Goal: Information Seeking & Learning: Learn about a topic

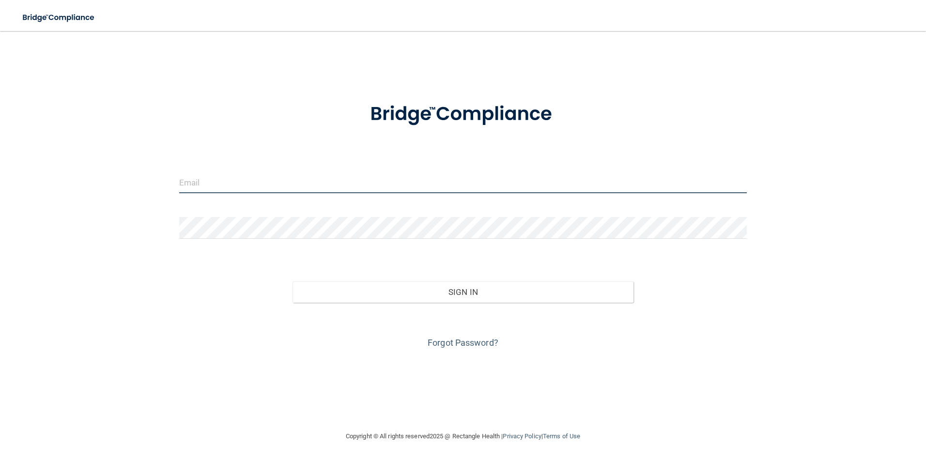
click at [333, 182] on input "email" at bounding box center [463, 182] width 568 height 22
type input "[EMAIL_ADDRESS][DOMAIN_NAME]"
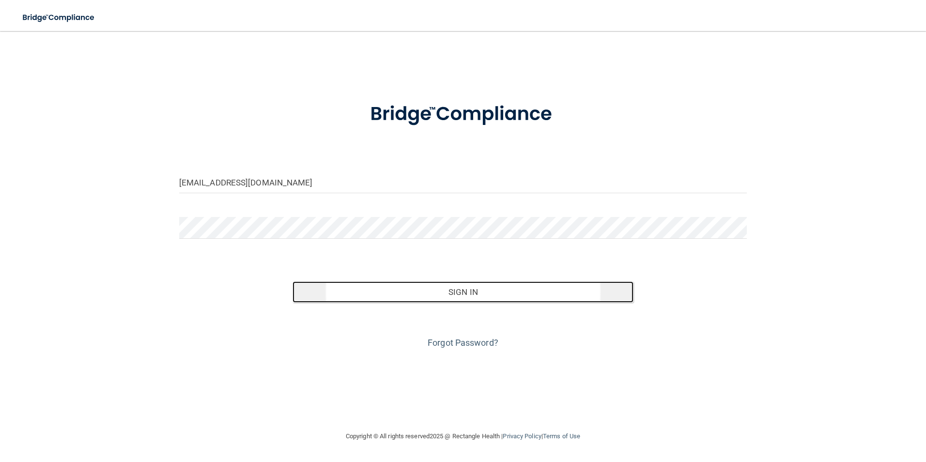
click at [411, 288] on button "Sign In" at bounding box center [463, 291] width 341 height 21
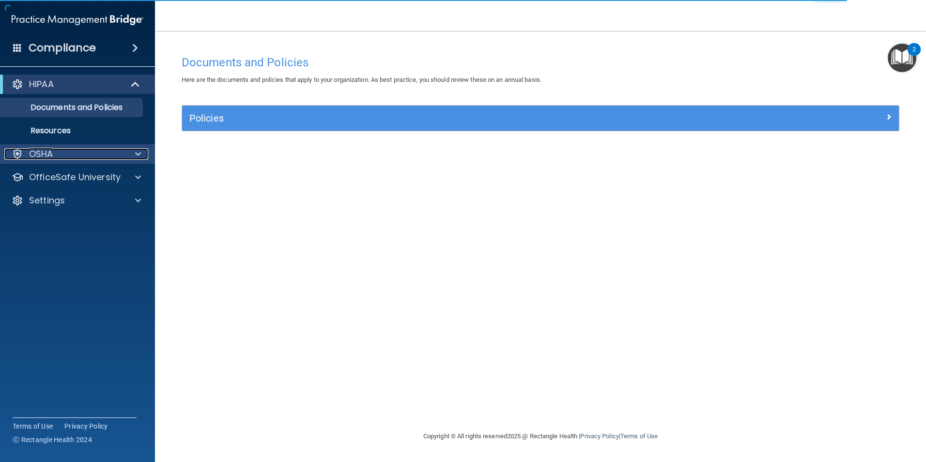
click at [93, 149] on div "OSHA" at bounding box center [64, 154] width 120 height 12
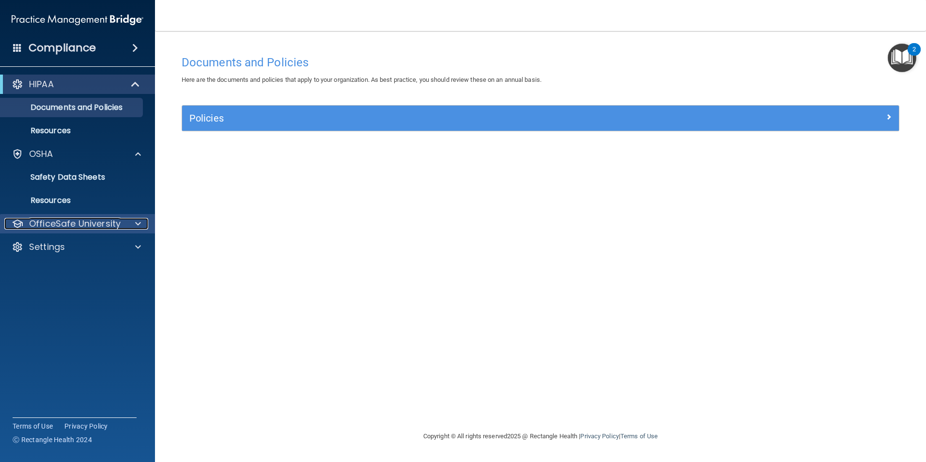
click at [97, 227] on p "OfficeSafe University" at bounding box center [75, 224] width 92 height 12
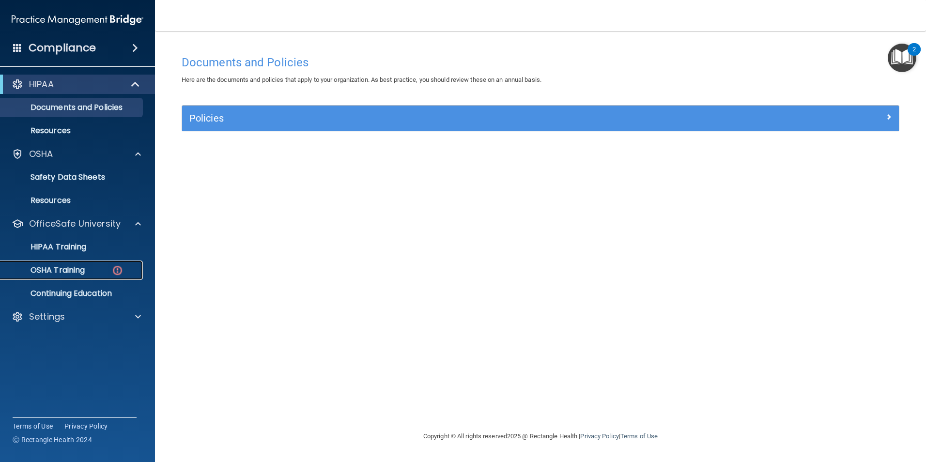
click at [116, 269] on img at bounding box center [117, 270] width 12 height 12
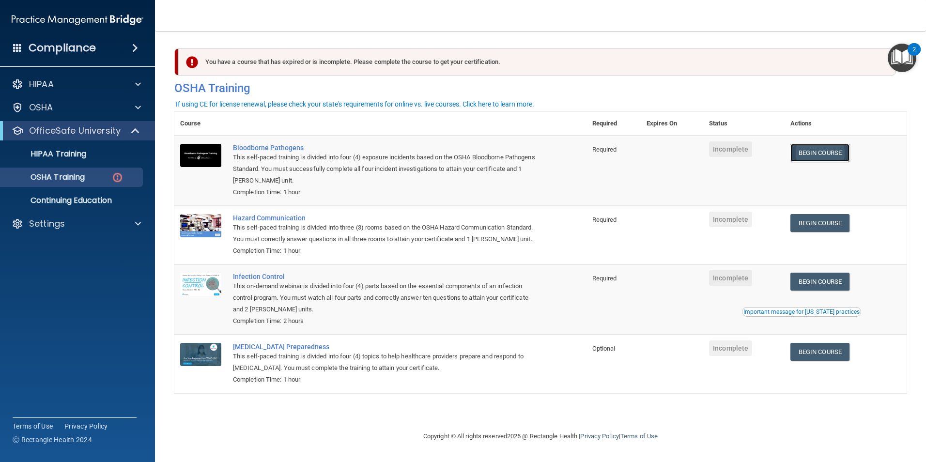
click at [822, 156] on link "Begin Course" at bounding box center [820, 153] width 59 height 18
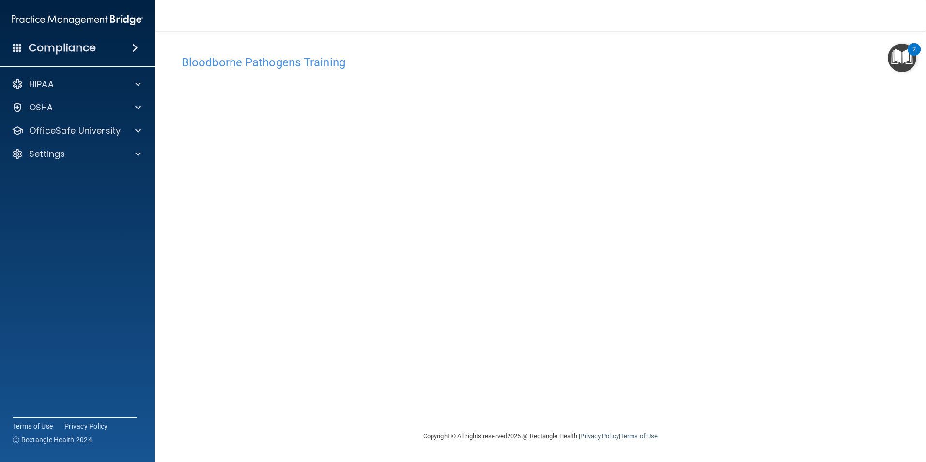
click at [647, 399] on div "Bloodborne Pathogens Training This course doesn’t expire until . Are you sure y…" at bounding box center [540, 240] width 732 height 380
click at [606, 407] on div "Bloodborne Pathogens Training This course doesn’t expire until . Are you sure y…" at bounding box center [540, 240] width 732 height 380
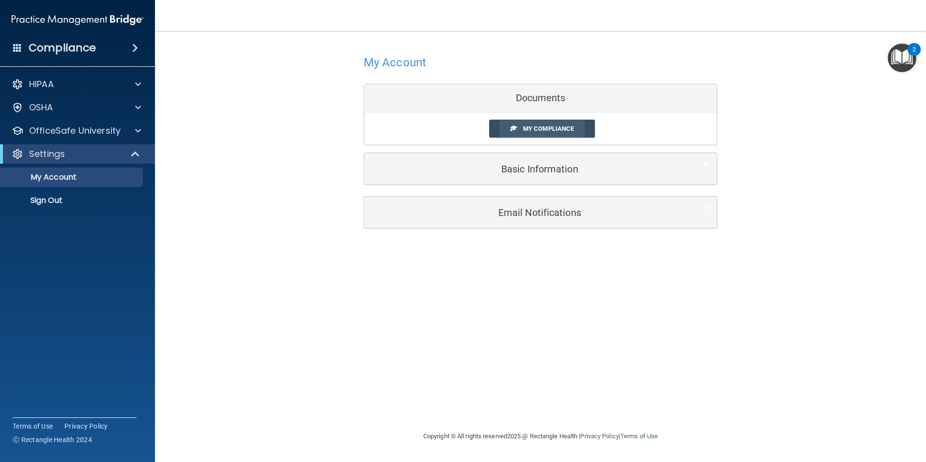
click at [564, 126] on span "My Compliance" at bounding box center [548, 128] width 51 height 7
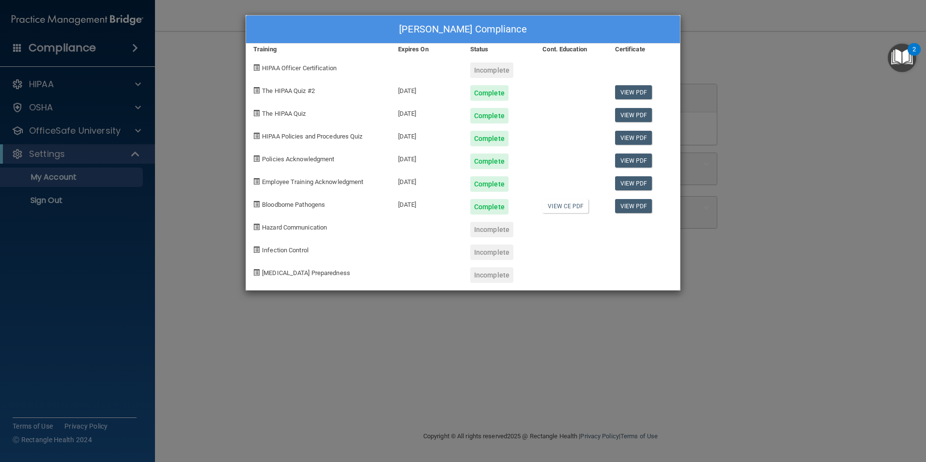
click at [486, 228] on div "Incomplete" at bounding box center [491, 230] width 43 height 16
click at [169, 130] on div "Sonya Hill's Compliance Training Expires On Status Cont. Education Certificate …" at bounding box center [463, 231] width 926 height 462
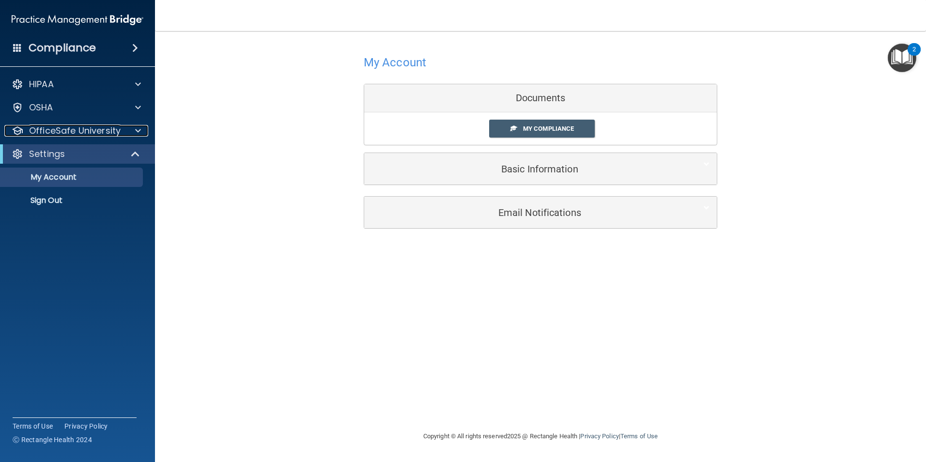
drag, startPoint x: 80, startPoint y: 122, endPoint x: 72, endPoint y: 119, distance: 8.3
drag, startPoint x: 72, startPoint y: 119, endPoint x: 113, endPoint y: 93, distance: 48.3
click at [211, 94] on div "My Account Documents My Compliance My Compliance My BAA Basic Information Full …" at bounding box center [540, 140] width 732 height 199
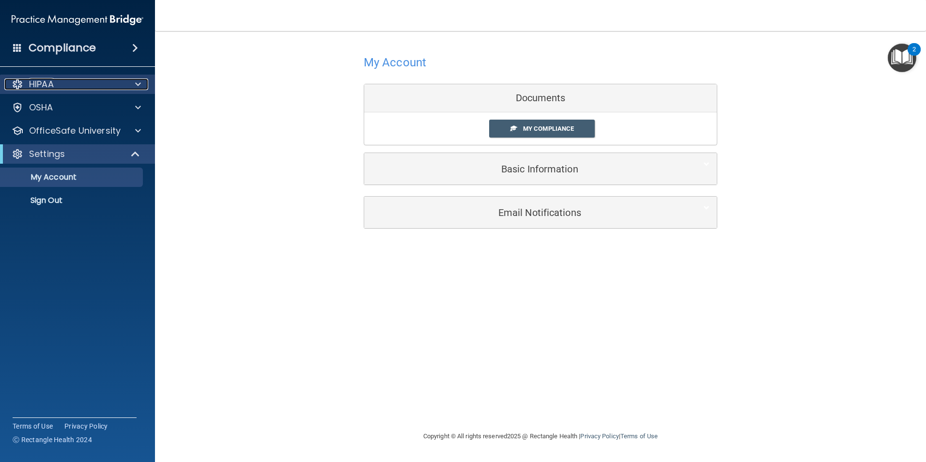
click at [125, 84] on div at bounding box center [136, 84] width 24 height 12
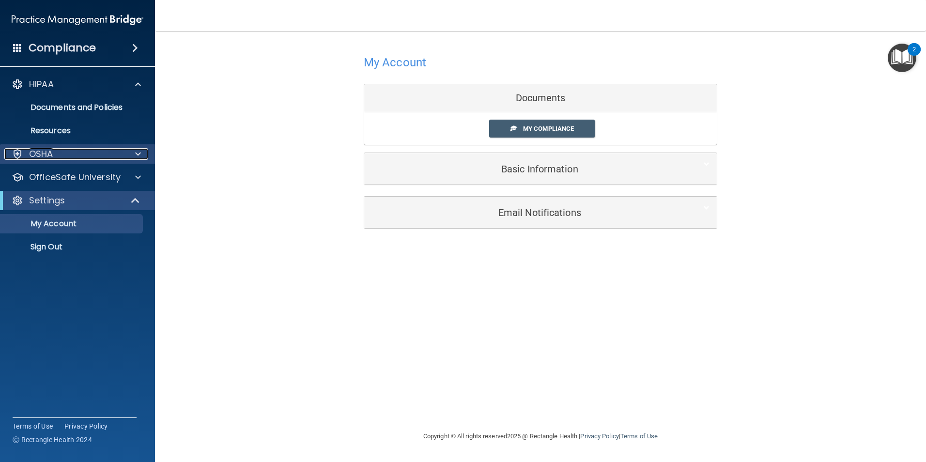
click at [98, 153] on div "OSHA" at bounding box center [64, 154] width 120 height 12
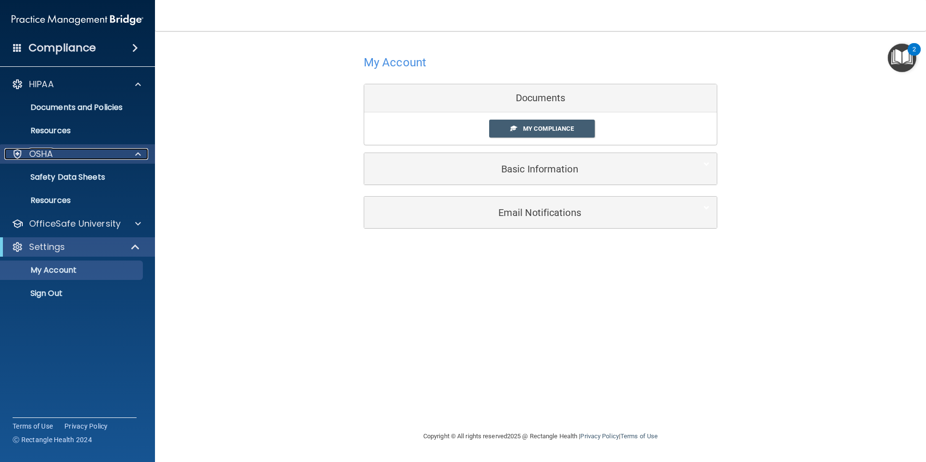
click at [98, 153] on div "OSHA" at bounding box center [64, 154] width 120 height 12
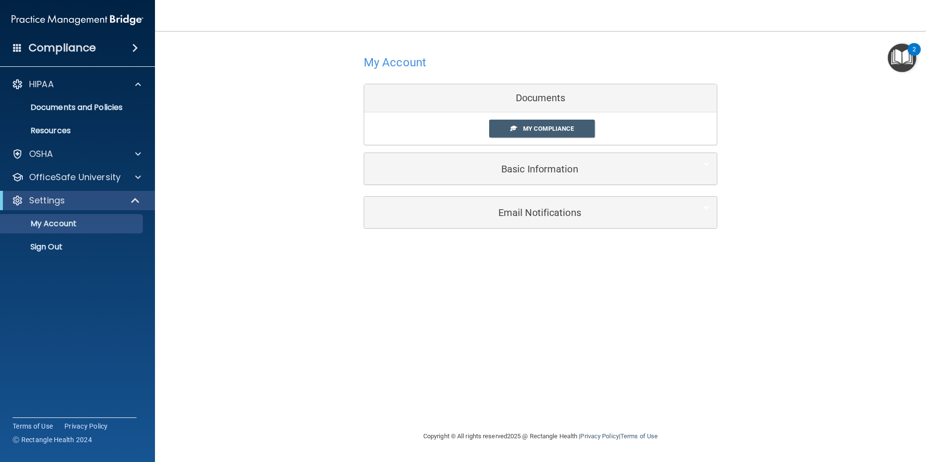
drag, startPoint x: 408, startPoint y: 9, endPoint x: 586, endPoint y: 98, distance: 198.9
click at [586, 98] on div "Toggle navigation Sonya Hill hillsonya888@gmail.com Manage My Enterprise Wave D…" at bounding box center [540, 231] width 771 height 462
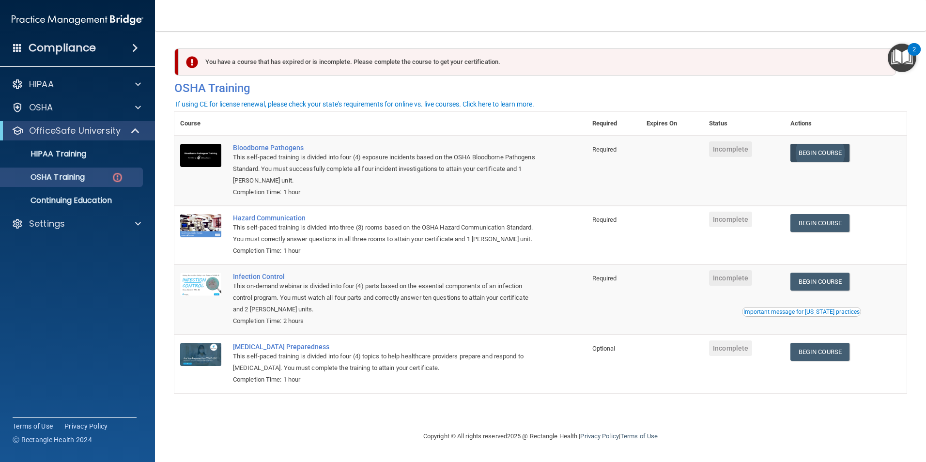
click at [826, 155] on link "Begin Course" at bounding box center [820, 153] width 59 height 18
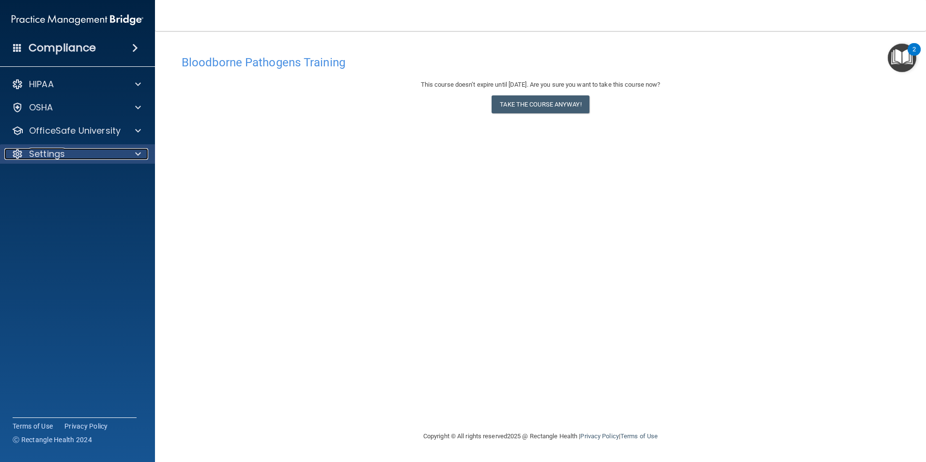
click at [80, 153] on div "Settings" at bounding box center [64, 154] width 120 height 12
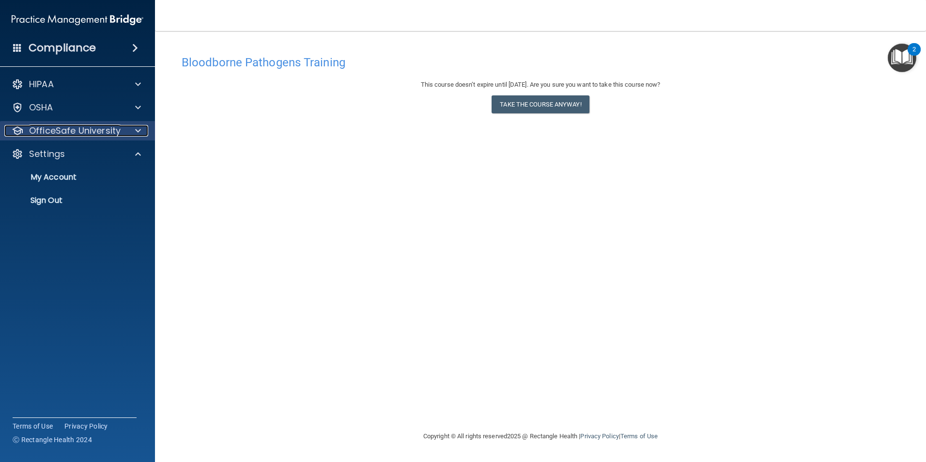
click at [102, 129] on p "OfficeSafe University" at bounding box center [75, 131] width 92 height 12
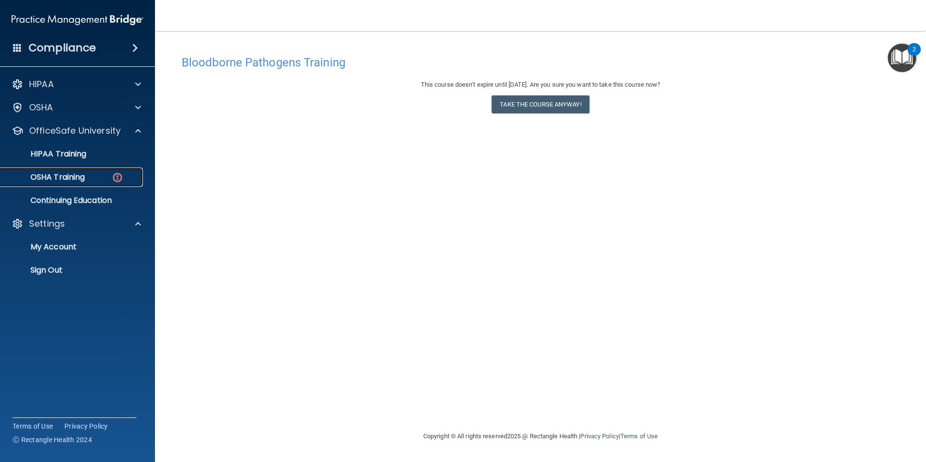
click at [120, 173] on img at bounding box center [117, 177] width 12 height 12
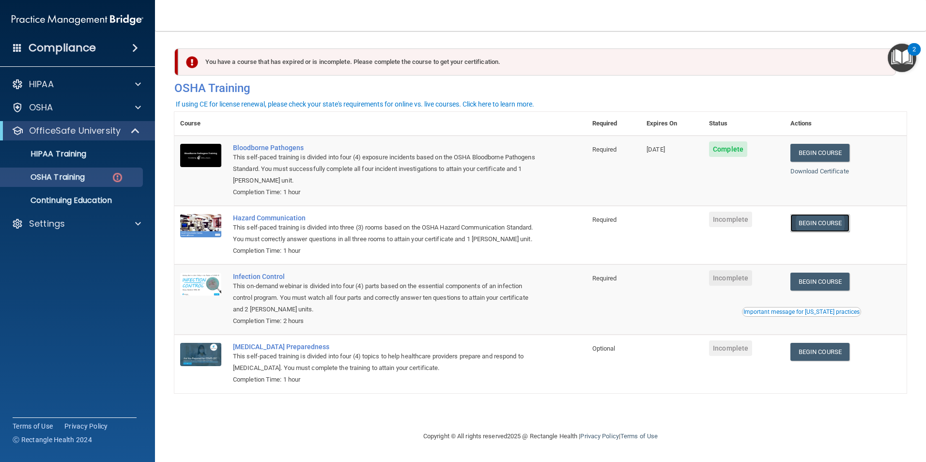
click at [815, 222] on link "Begin Course" at bounding box center [820, 223] width 59 height 18
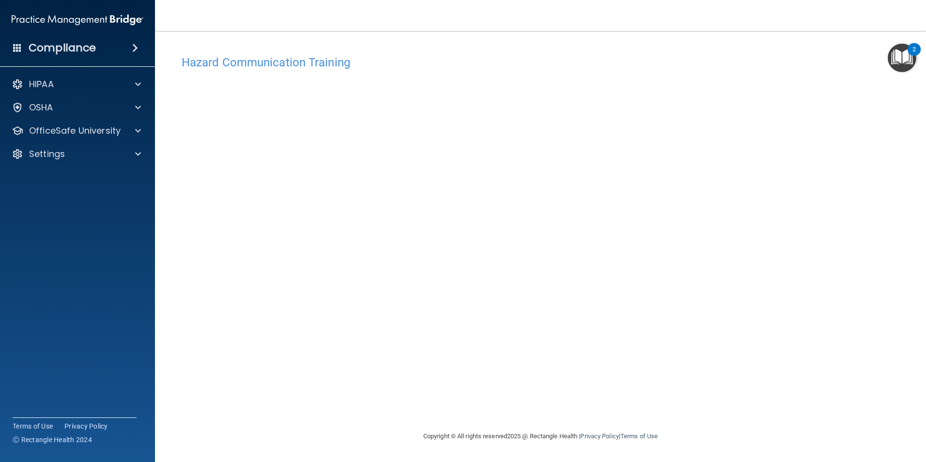
drag, startPoint x: 178, startPoint y: 215, endPoint x: 163, endPoint y: 213, distance: 15.2
click at [163, 213] on main "Hazard Communication Training This course doesn’t expire until . Are you sure y…" at bounding box center [540, 246] width 771 height 431
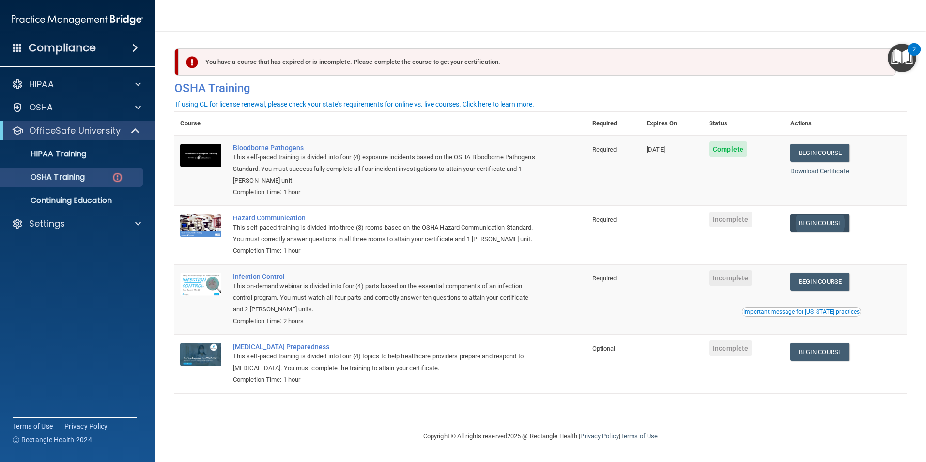
click at [832, 225] on link "Begin Course" at bounding box center [820, 223] width 59 height 18
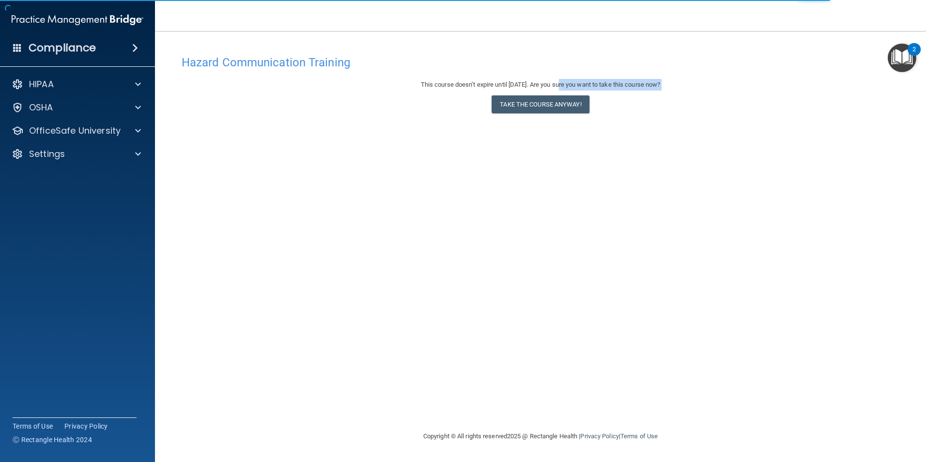
click at [557, 88] on div "This course doesn’t expire until [DATE]. Are you sure you want to take this cou…" at bounding box center [541, 98] width 718 height 39
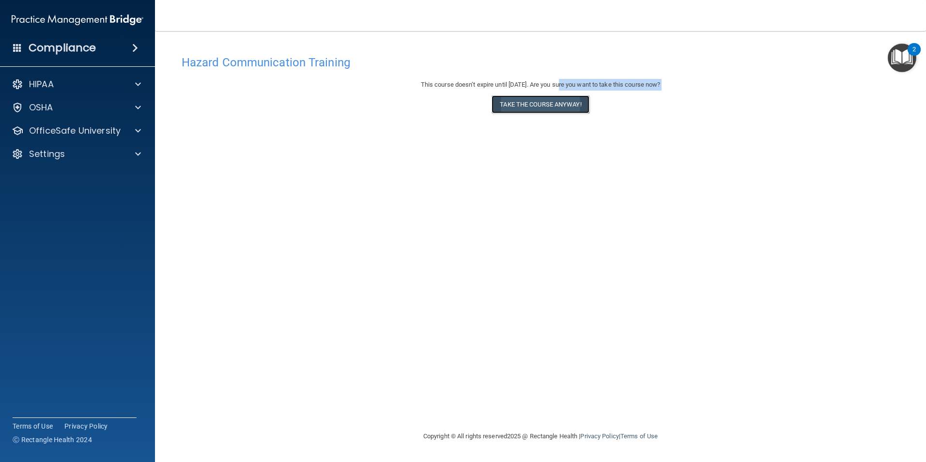
click at [547, 111] on button "Take the course anyway!" at bounding box center [540, 104] width 97 height 18
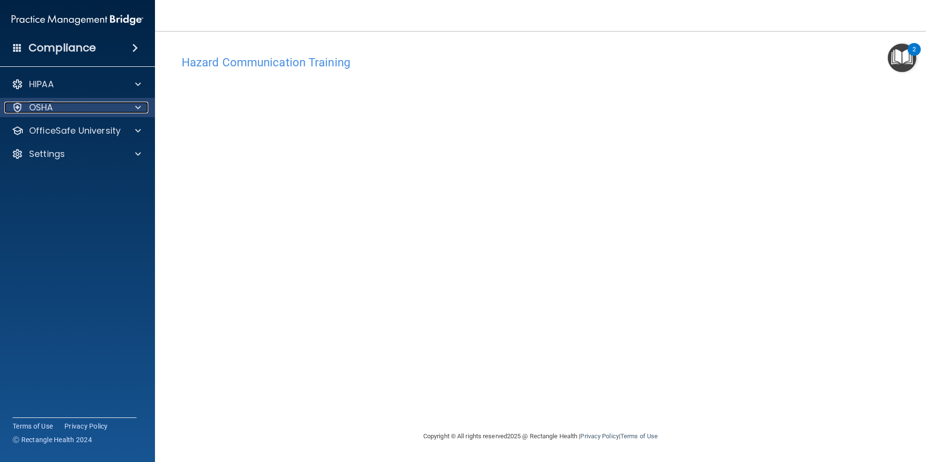
click at [134, 108] on div at bounding box center [136, 108] width 24 height 12
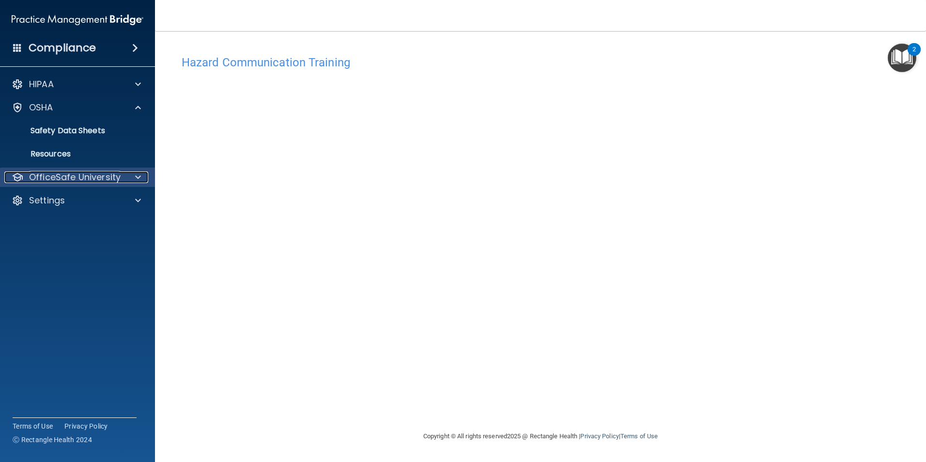
click at [112, 176] on p "OfficeSafe University" at bounding box center [75, 177] width 92 height 12
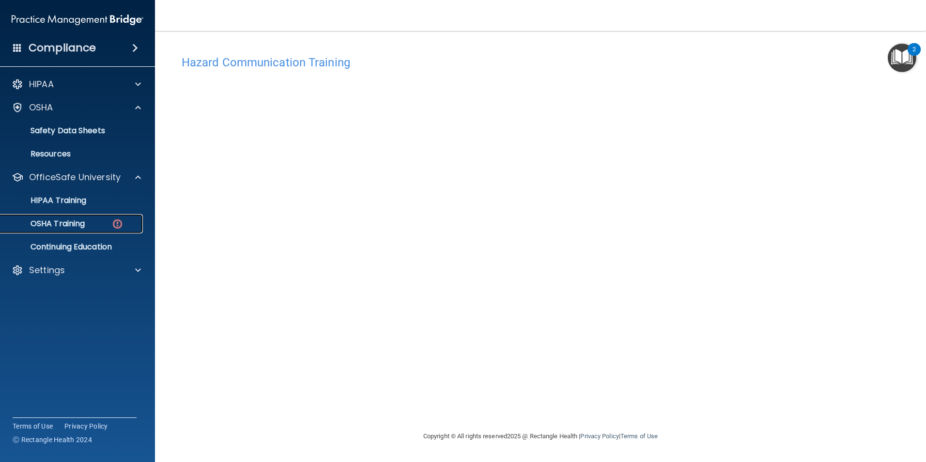
click at [120, 221] on img at bounding box center [117, 224] width 12 height 12
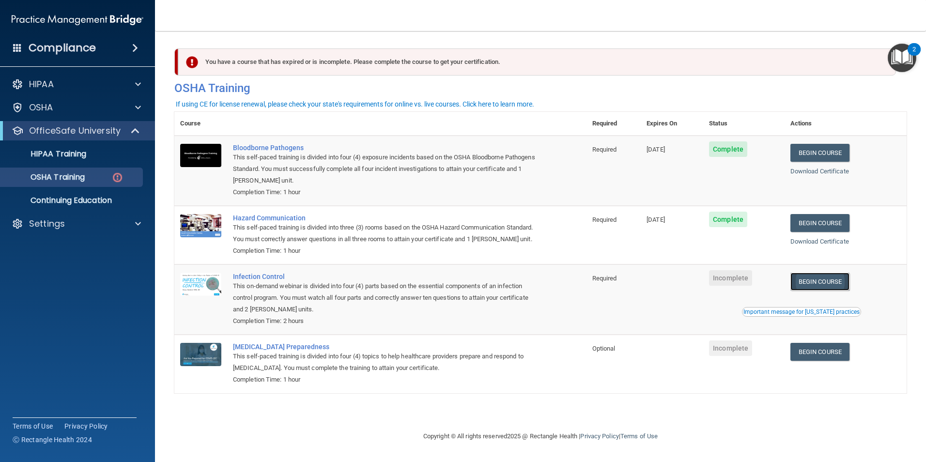
click at [815, 291] on link "Begin Course" at bounding box center [820, 282] width 59 height 18
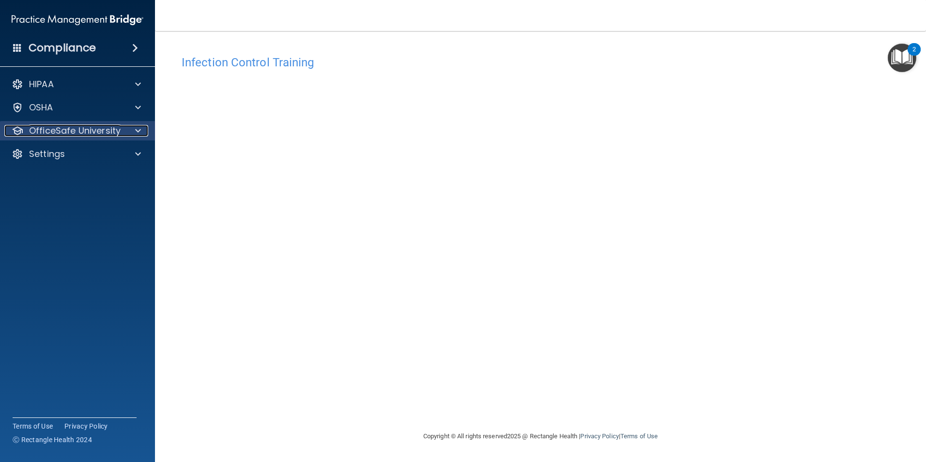
click at [93, 134] on p "OfficeSafe University" at bounding box center [75, 131] width 92 height 12
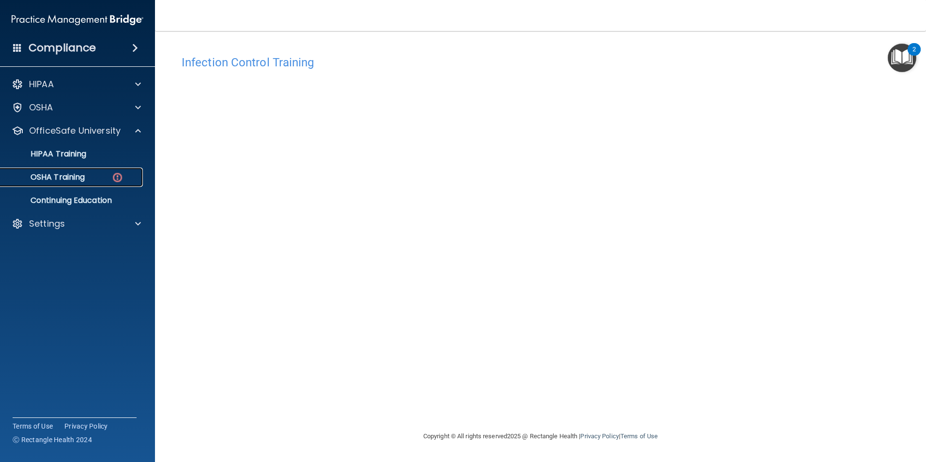
click at [99, 179] on div "OSHA Training" at bounding box center [72, 177] width 132 height 10
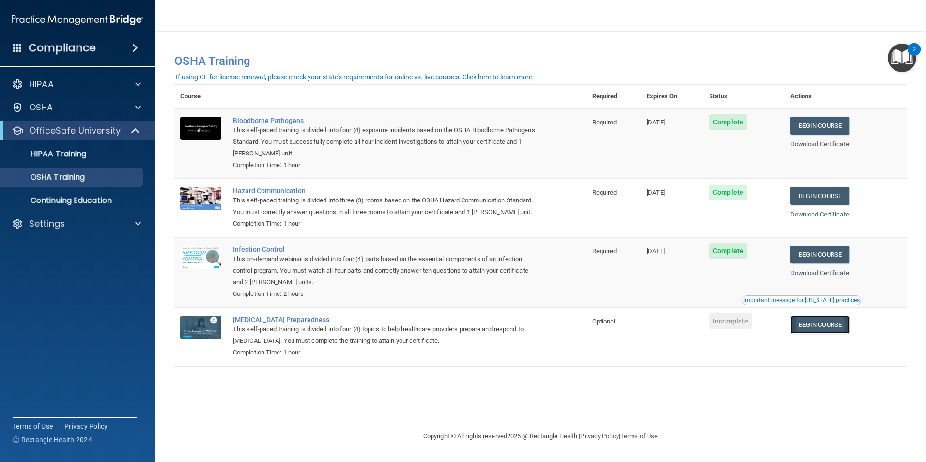
click at [825, 334] on link "Begin Course" at bounding box center [820, 325] width 59 height 18
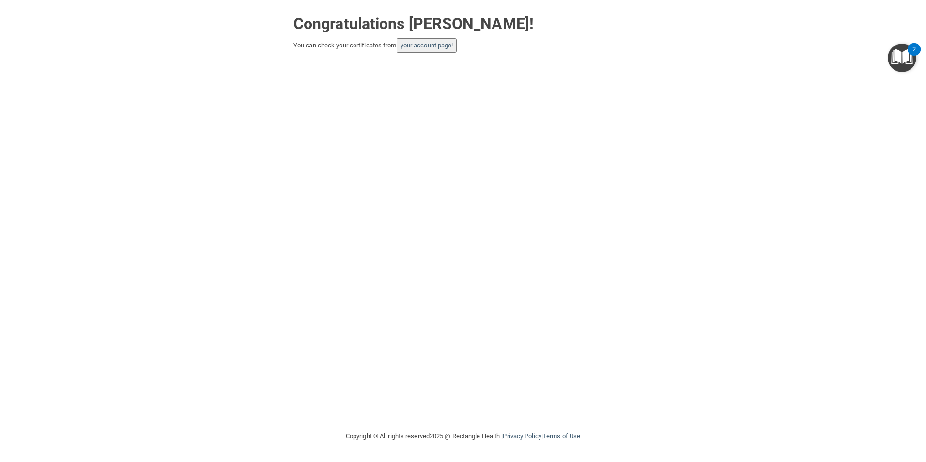
click at [901, 53] on img "Open Resource Center, 2 new notifications" at bounding box center [902, 58] width 29 height 29
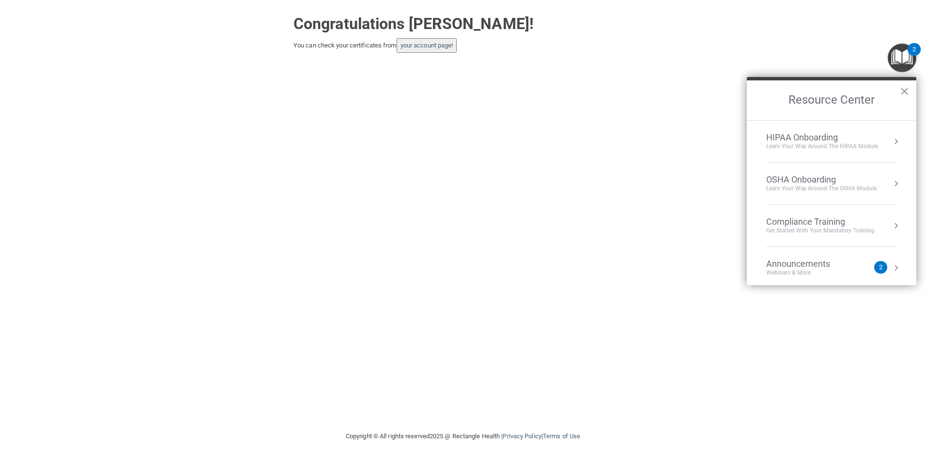
click at [804, 224] on div "Compliance Training" at bounding box center [820, 222] width 108 height 11
click at [809, 134] on div "HIPAA Training for Members" at bounding box center [809, 136] width 108 height 9
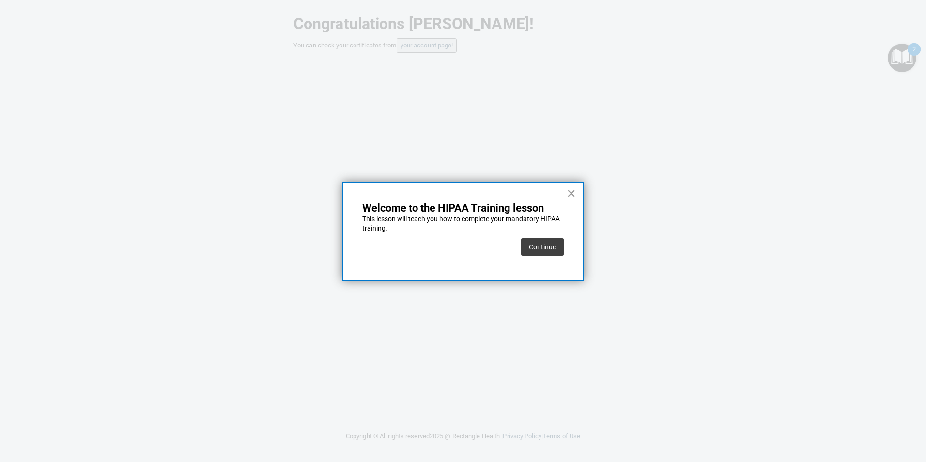
click at [571, 194] on button "×" at bounding box center [571, 194] width 9 height 16
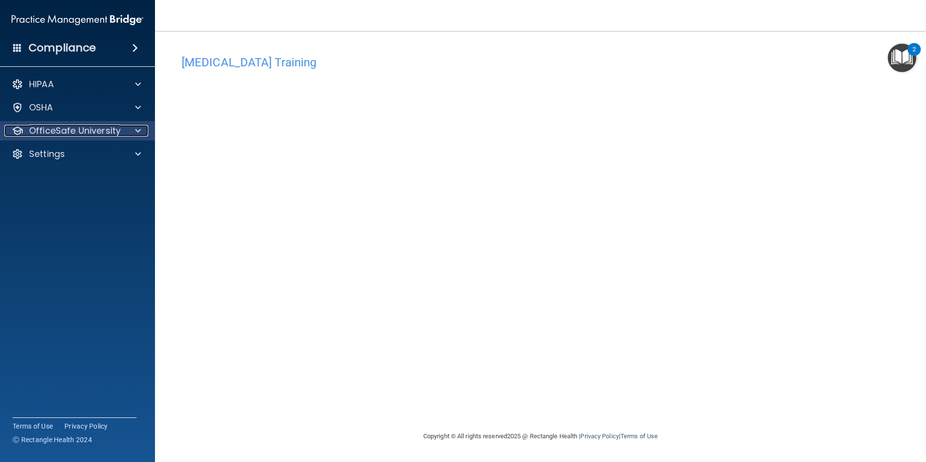
click at [65, 136] on p "OfficeSafe University" at bounding box center [75, 131] width 92 height 12
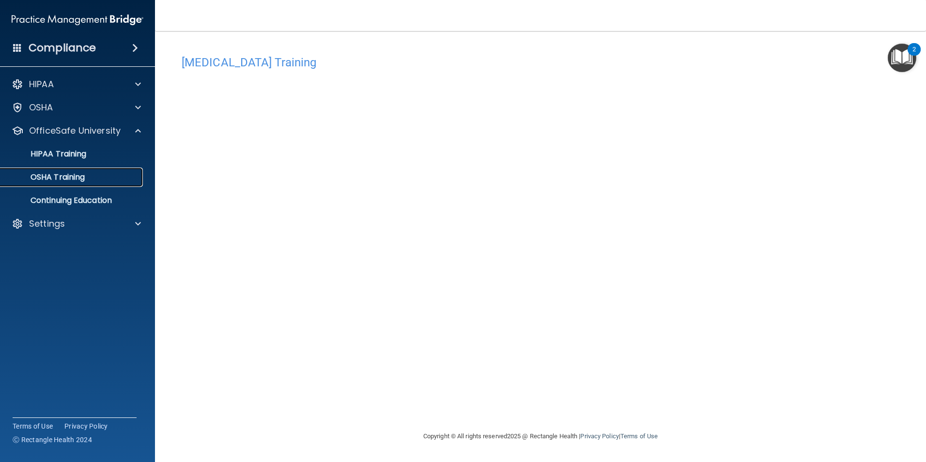
click at [97, 179] on div "OSHA Training" at bounding box center [72, 177] width 132 height 10
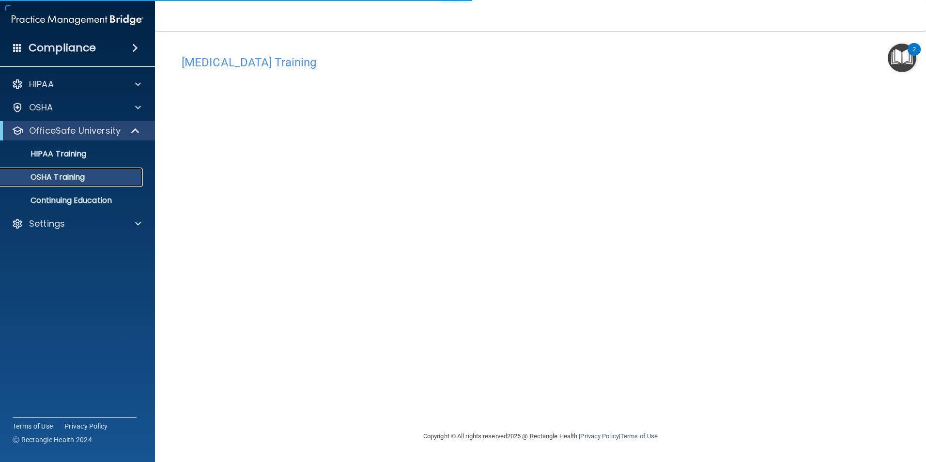
click at [99, 181] on div "OSHA Training" at bounding box center [72, 177] width 132 height 10
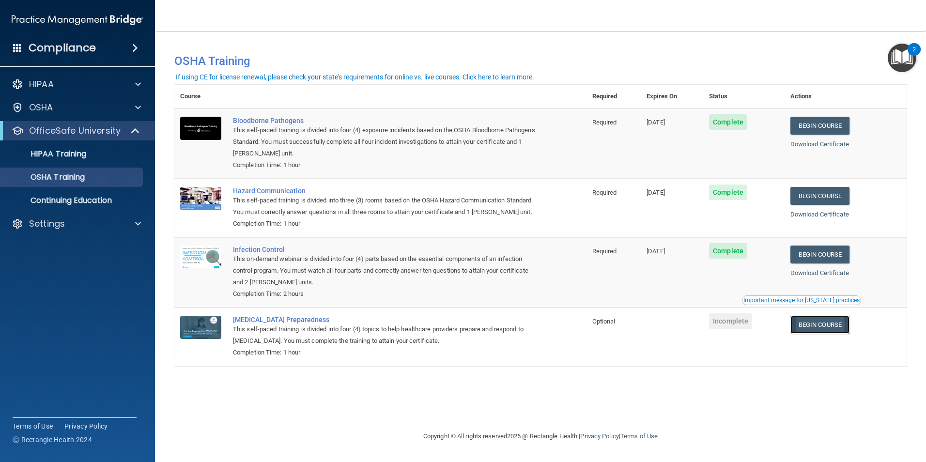
click at [817, 334] on link "Begin Course" at bounding box center [820, 325] width 59 height 18
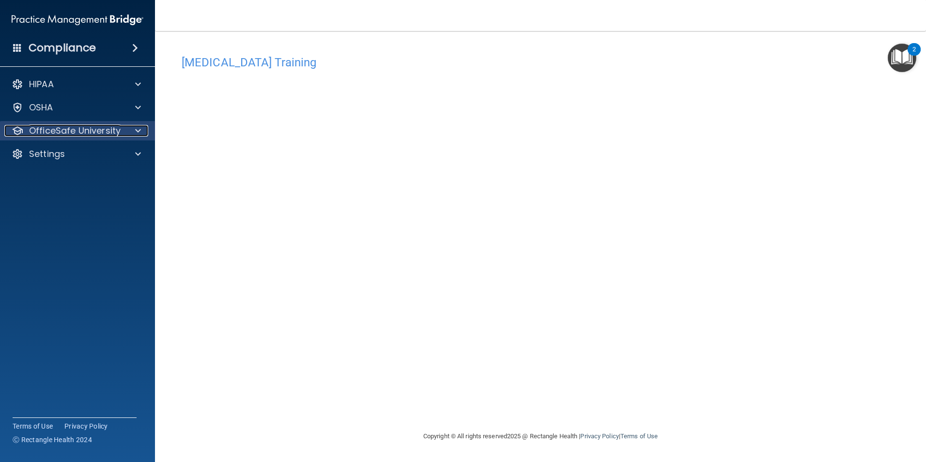
click at [131, 128] on div at bounding box center [136, 131] width 24 height 12
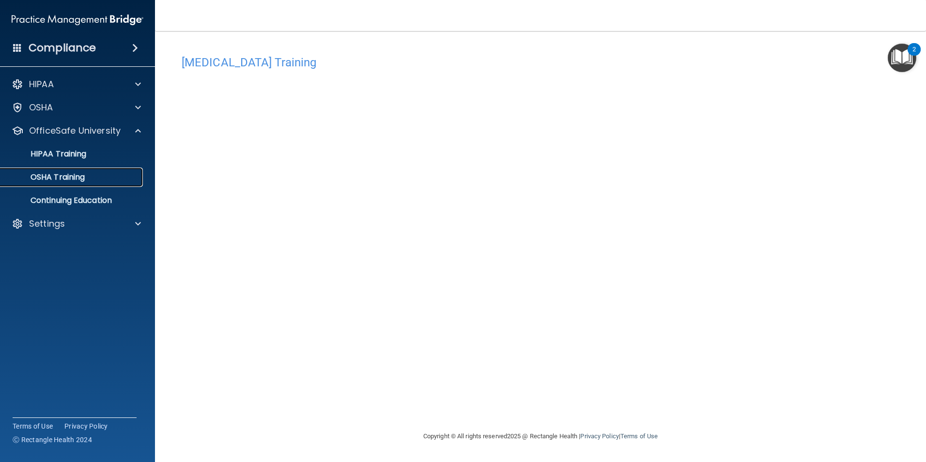
click at [105, 174] on div "OSHA Training" at bounding box center [72, 177] width 132 height 10
